Goal: Book appointment/travel/reservation

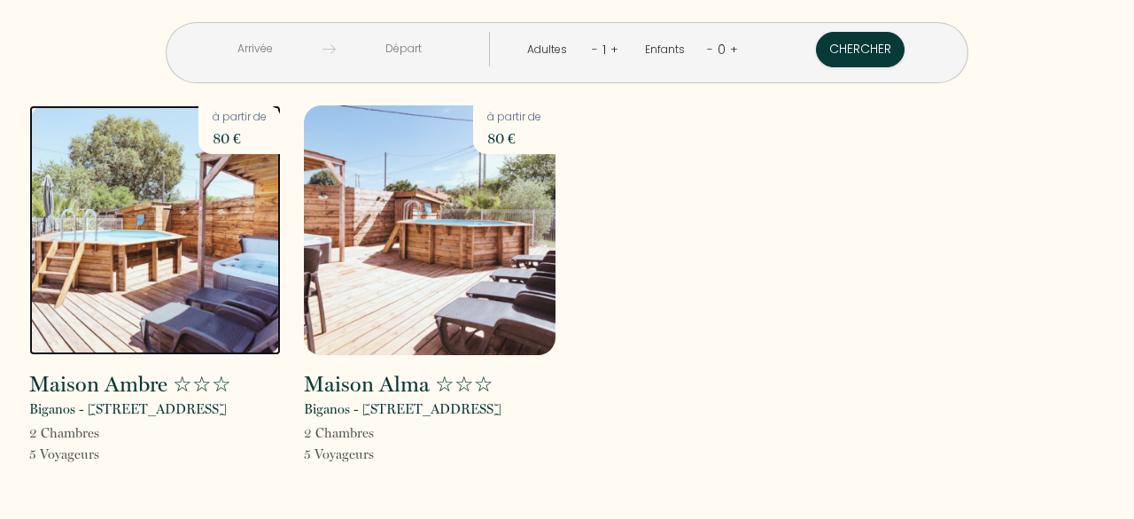
click at [181, 284] on img at bounding box center [155, 230] width 252 height 250
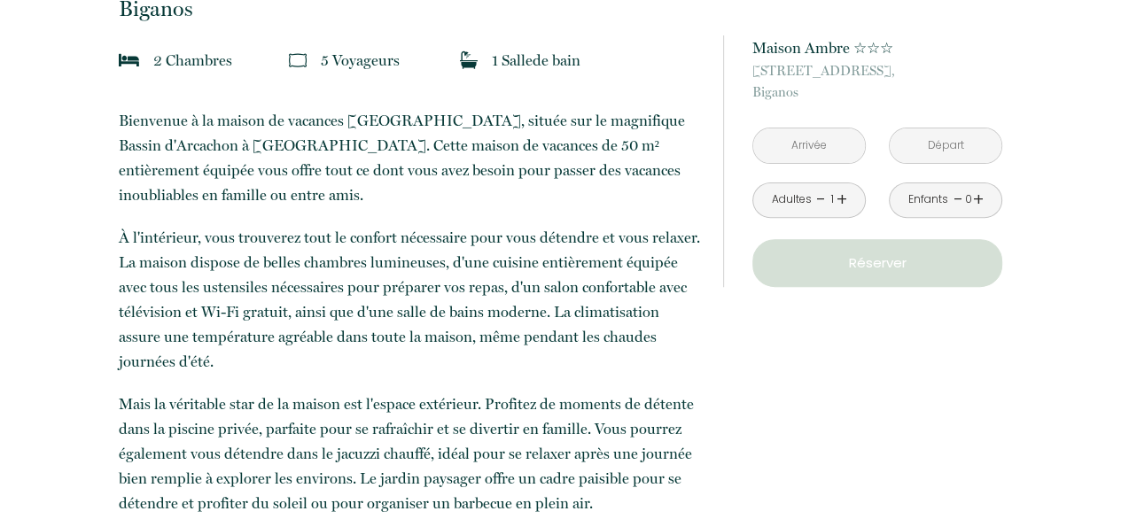
scroll to position [532, 0]
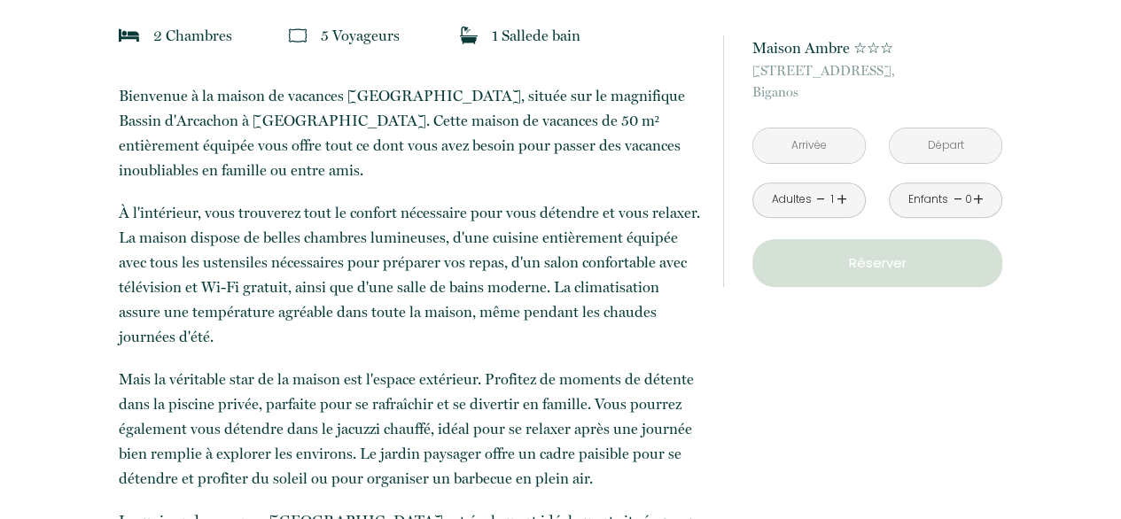
click at [838, 198] on link "+" at bounding box center [841, 199] width 11 height 27
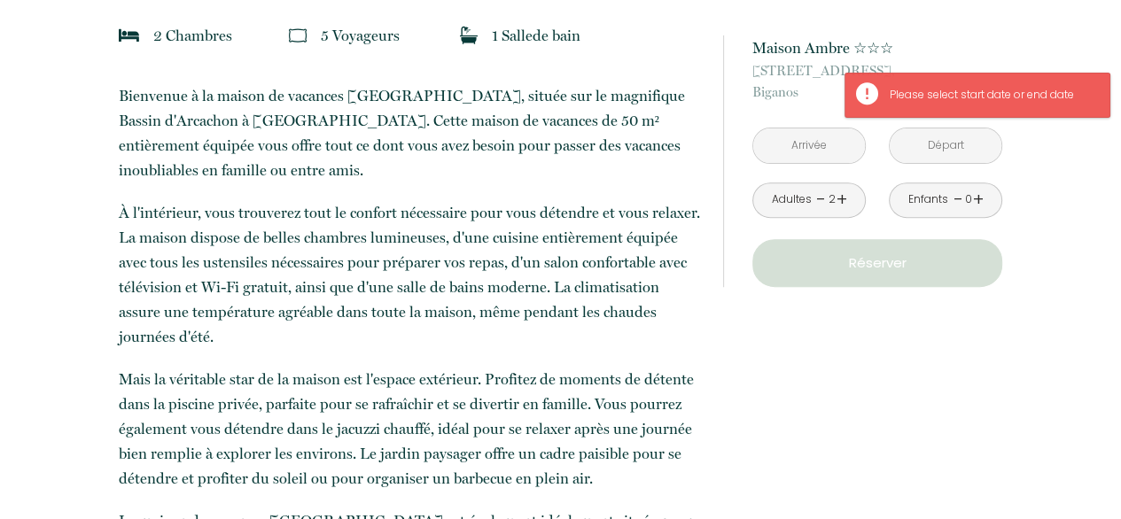
click at [838, 198] on link "+" at bounding box center [841, 199] width 11 height 27
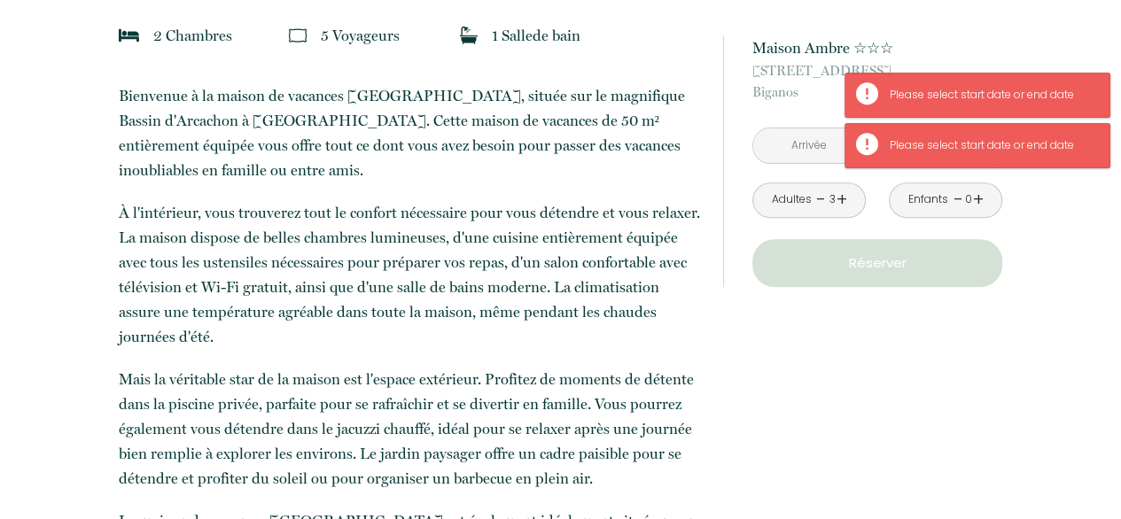
click at [794, 148] on input "text" at bounding box center [809, 145] width 112 height 35
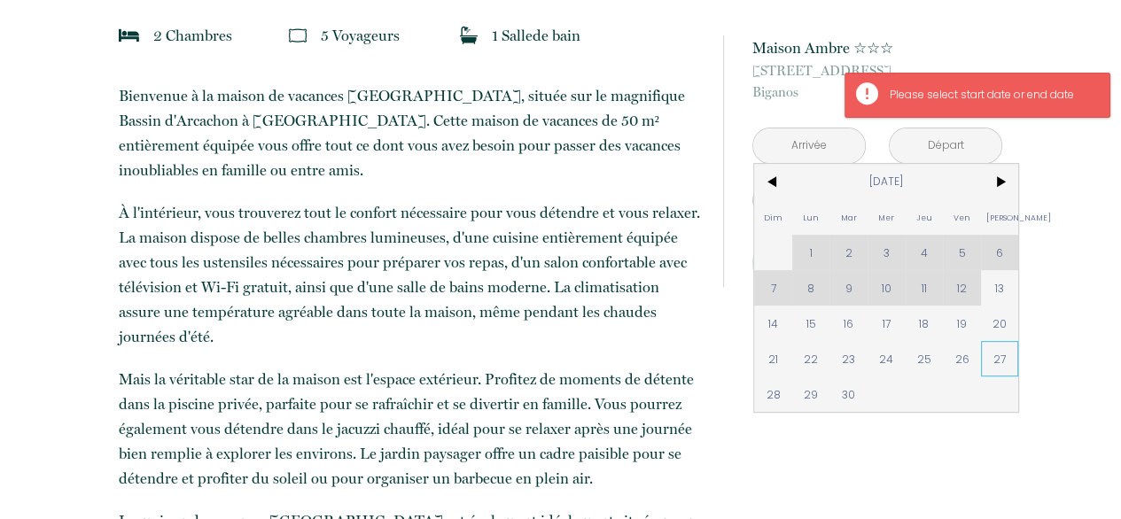
click at [992, 354] on span "27" at bounding box center [1000, 358] width 38 height 35
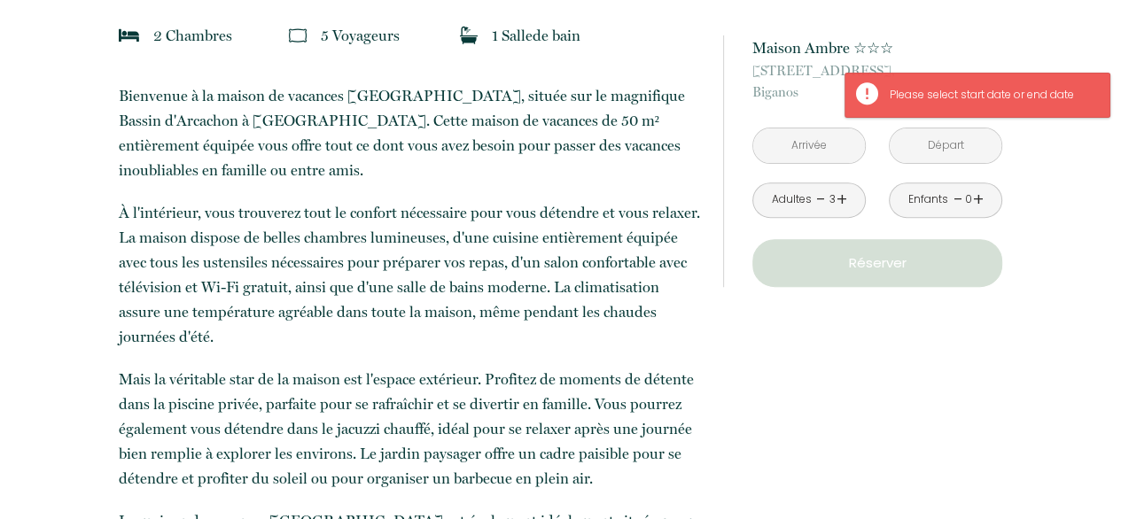
type input "[DATE]"
click at [955, 147] on input "[DATE]" at bounding box center [946, 145] width 112 height 35
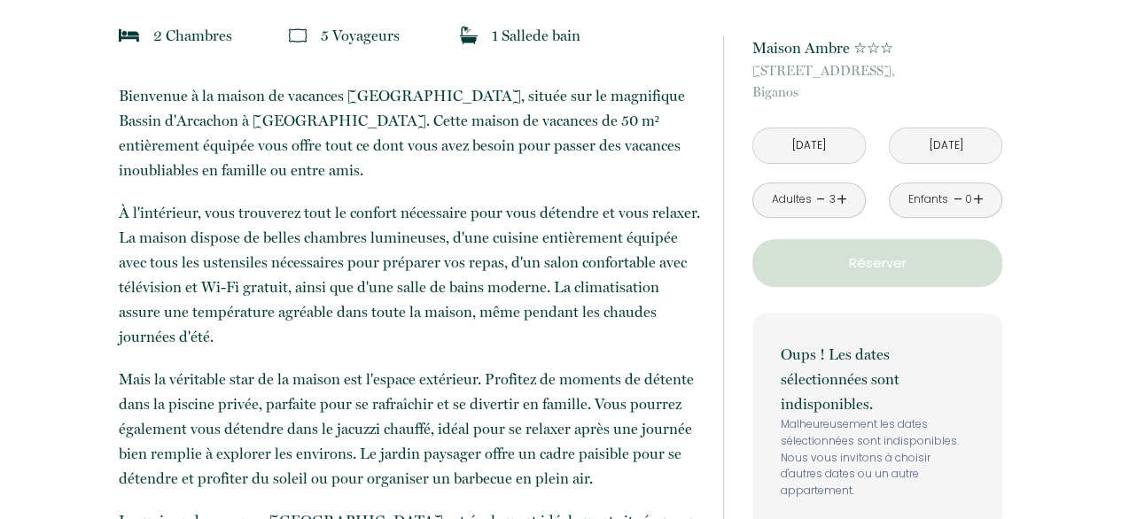
click at [915, 146] on input "[DATE]" at bounding box center [946, 145] width 112 height 35
click at [932, 148] on input "[DATE]" at bounding box center [946, 145] width 112 height 35
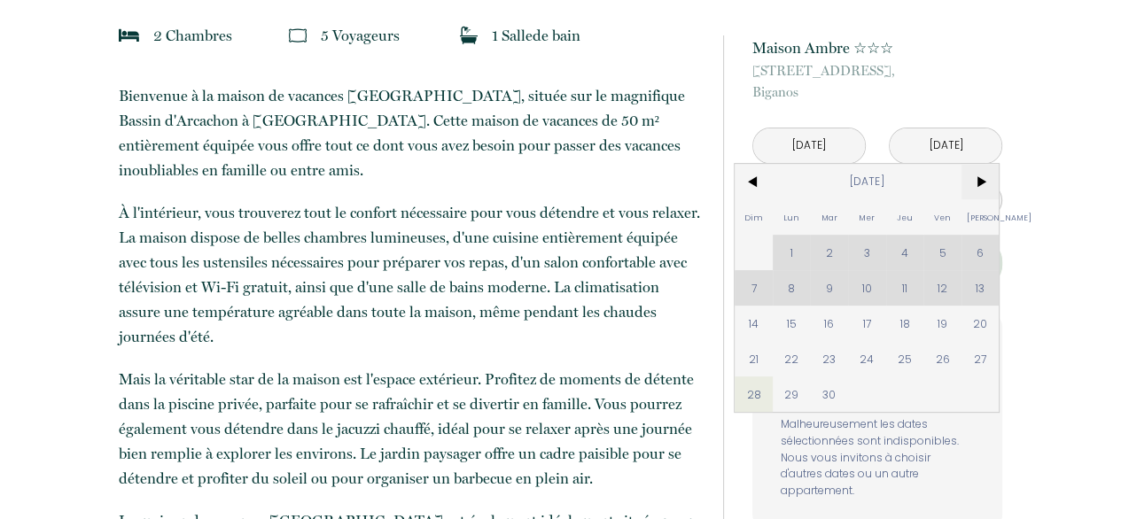
drag, startPoint x: 978, startPoint y: 180, endPoint x: 987, endPoint y: 192, distance: 15.2
click at [978, 179] on span ">" at bounding box center [980, 181] width 38 height 35
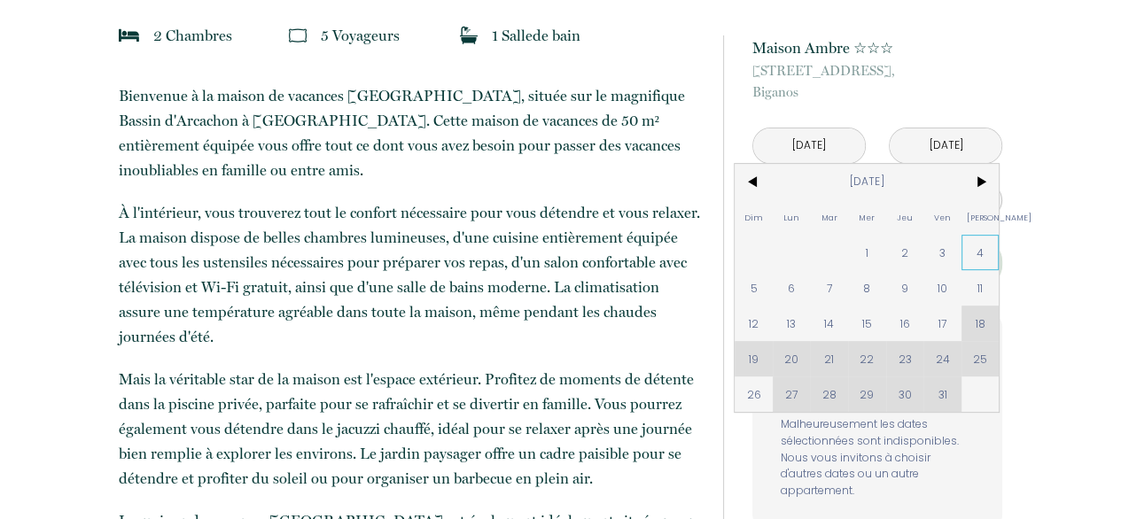
click at [978, 249] on span "4" at bounding box center [980, 252] width 38 height 35
type input "[DATE]"
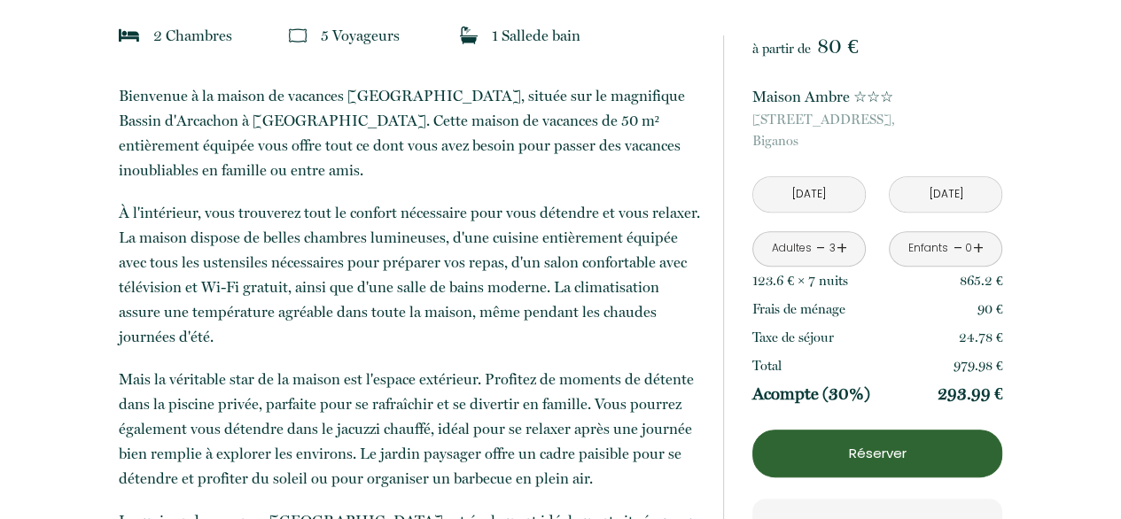
click at [838, 246] on link "+" at bounding box center [841, 248] width 11 height 27
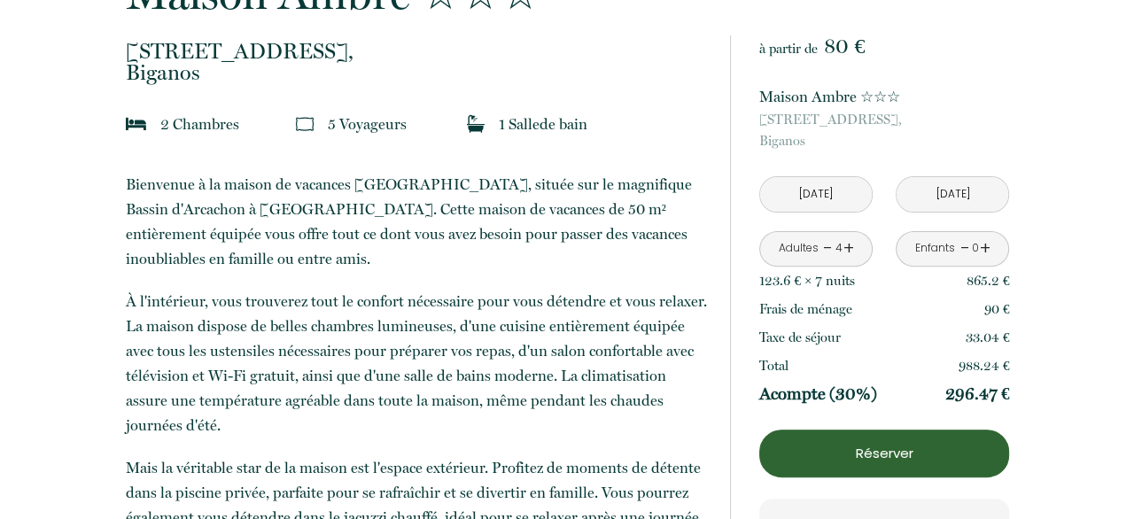
scroll to position [89, 0]
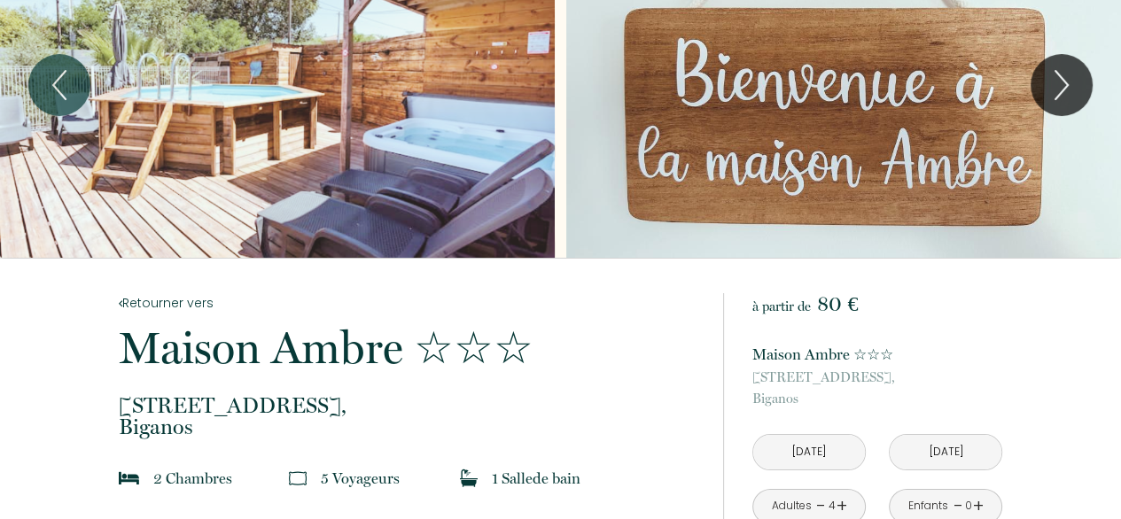
click at [330, 151] on div "Slideshow" at bounding box center [277, 84] width 555 height 346
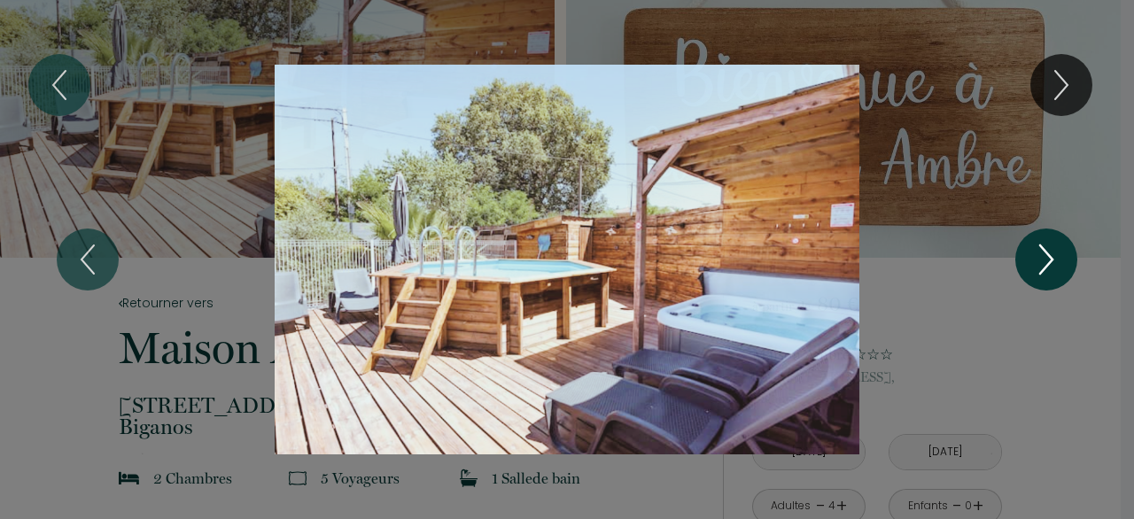
click at [1041, 267] on icon "Next" at bounding box center [1046, 259] width 37 height 53
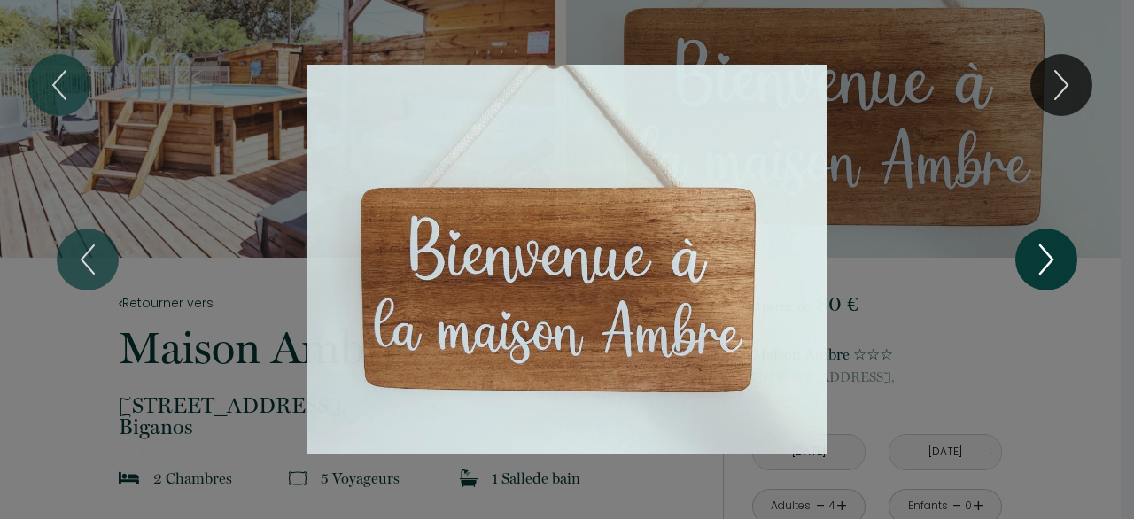
click at [1041, 267] on icon "Next" at bounding box center [1046, 259] width 37 height 53
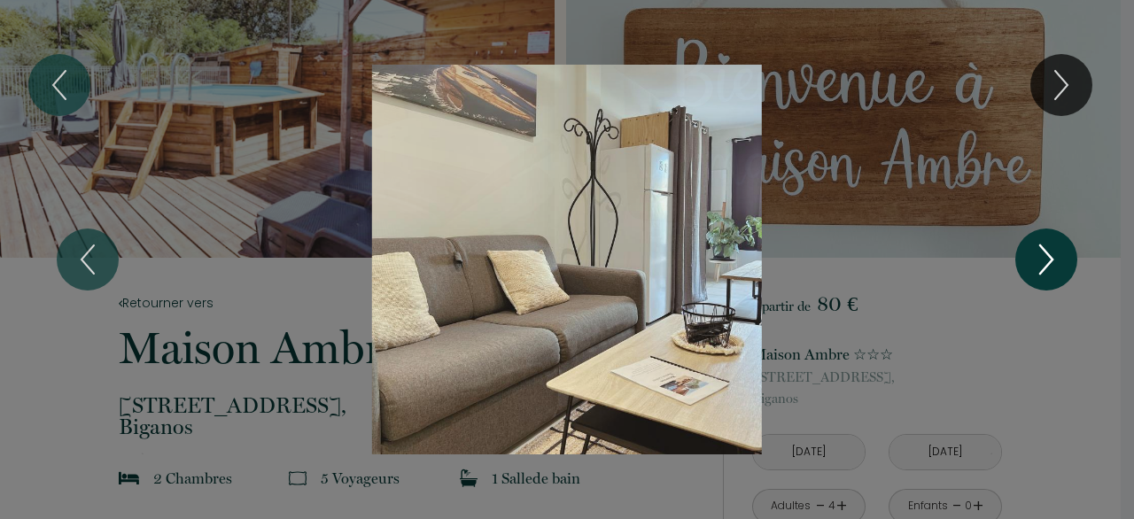
click at [1041, 267] on icon "Next" at bounding box center [1046, 259] width 37 height 53
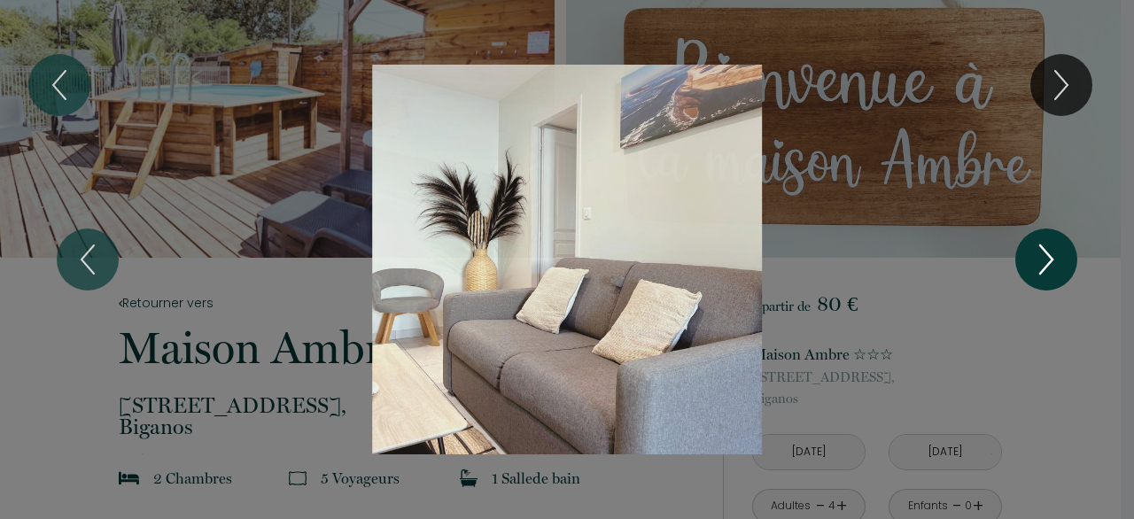
click at [1041, 267] on icon "Next" at bounding box center [1046, 259] width 37 height 53
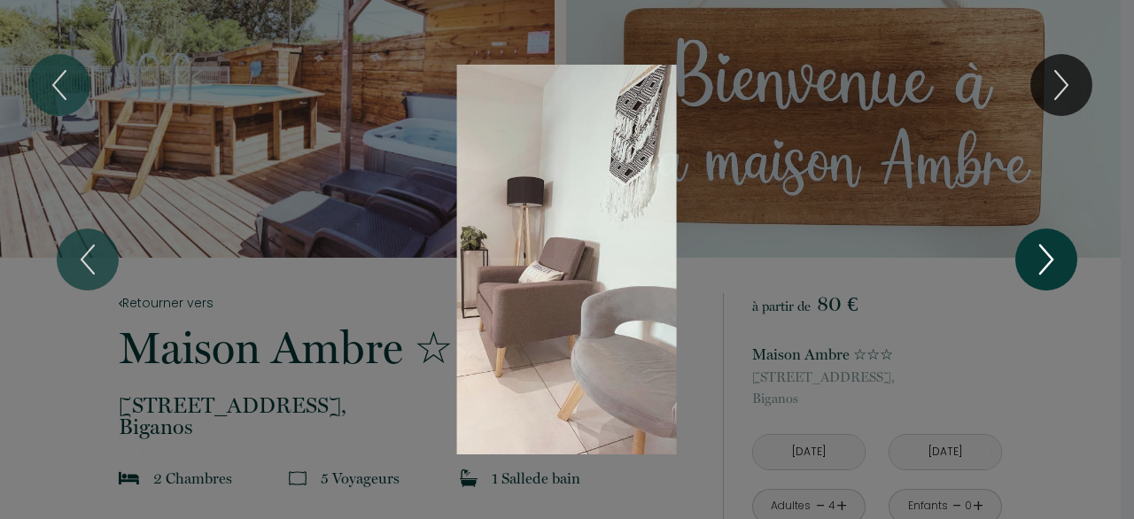
click at [1041, 267] on icon "Next" at bounding box center [1046, 259] width 37 height 53
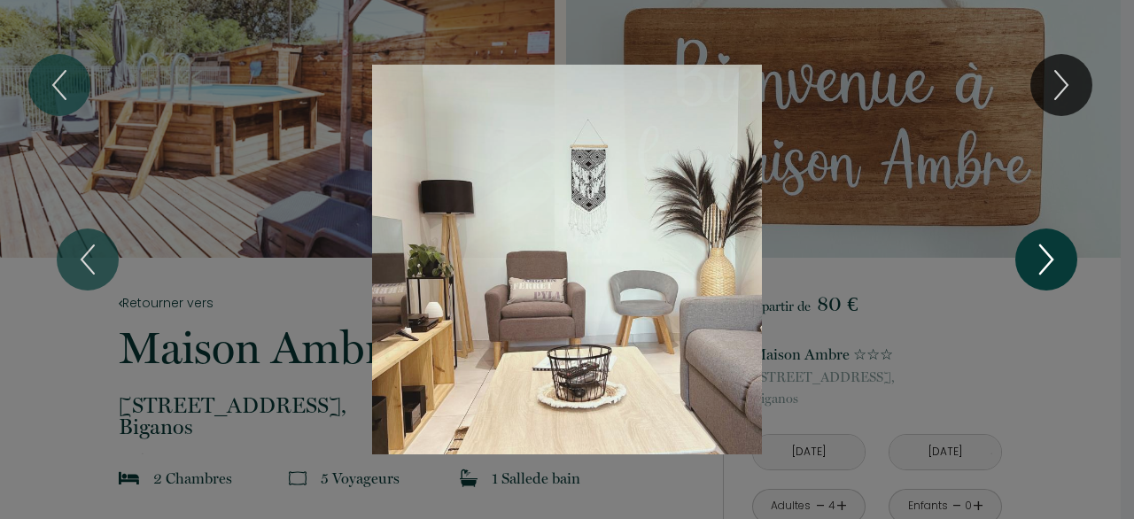
click at [1041, 267] on icon "Next" at bounding box center [1046, 259] width 37 height 53
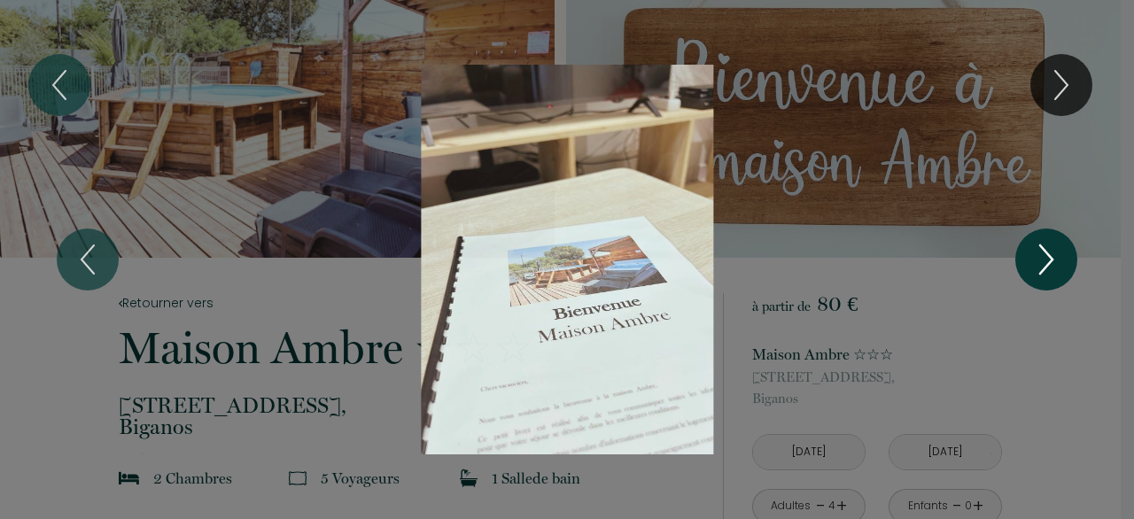
click at [1041, 267] on icon "Next" at bounding box center [1046, 259] width 37 height 53
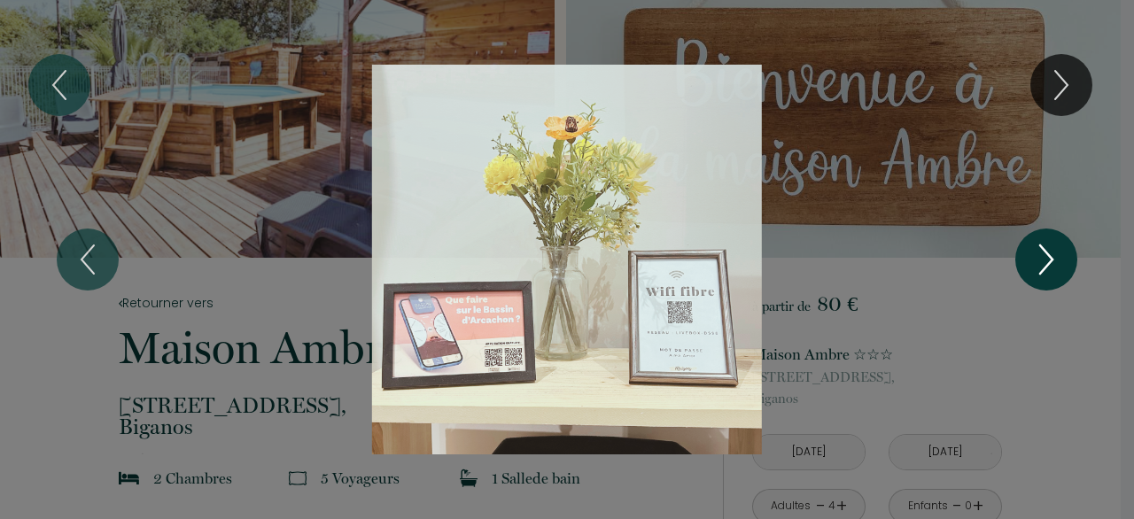
click at [1041, 267] on icon "Next" at bounding box center [1046, 259] width 37 height 53
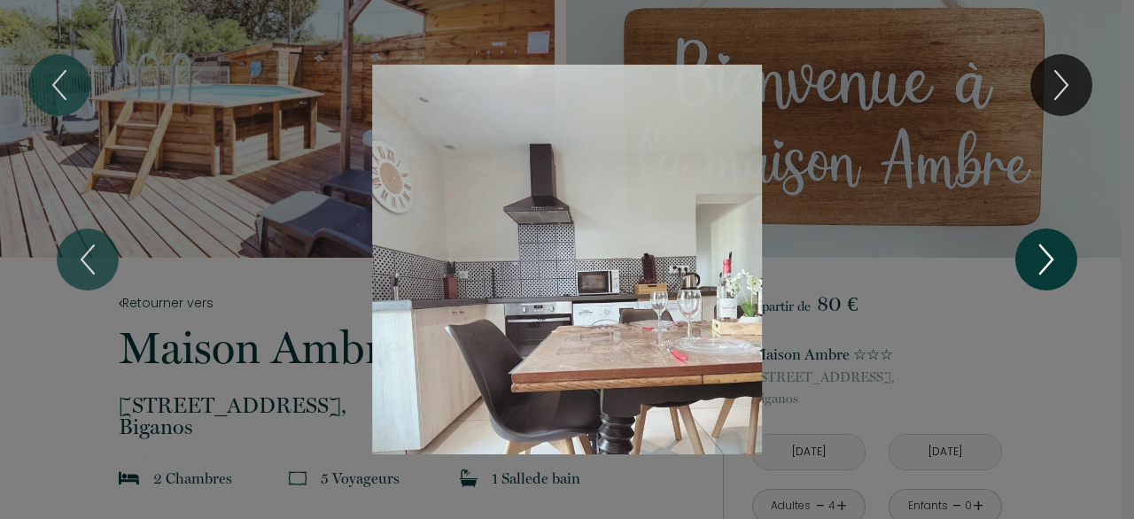
click at [1041, 267] on icon "Next" at bounding box center [1046, 259] width 37 height 53
